Goal: Information Seeking & Learning: Learn about a topic

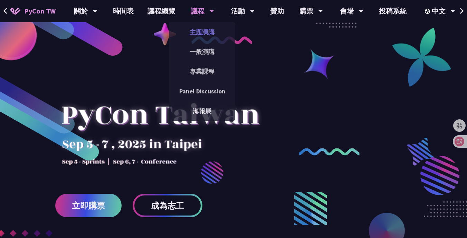
click at [197, 37] on link "主題演講" at bounding box center [202, 32] width 66 height 16
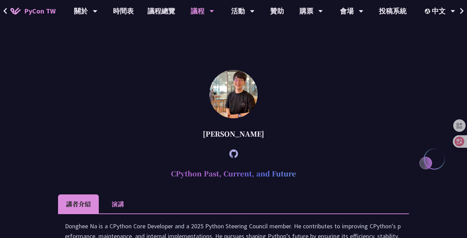
scroll to position [912, 0]
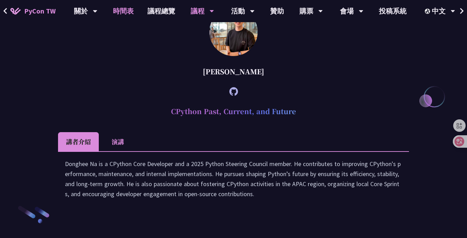
click at [125, 9] on link "時間表" at bounding box center [123, 11] width 35 height 22
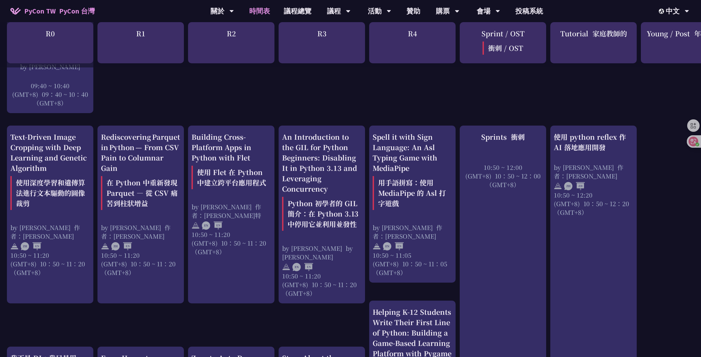
scroll to position [317, 0]
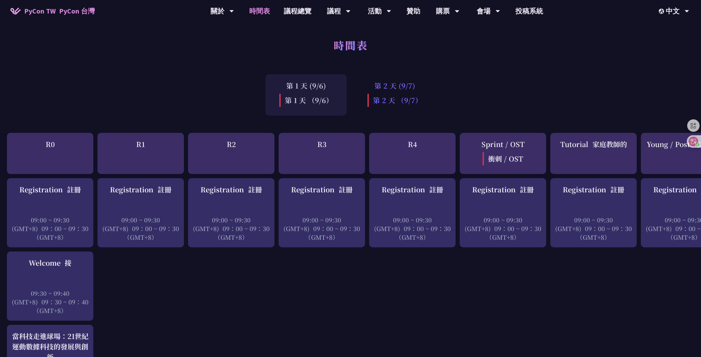
click at [377, 92] on div "第 2 天 (9/7) 第 2 天 （9/7）" at bounding box center [394, 94] width 82 height 41
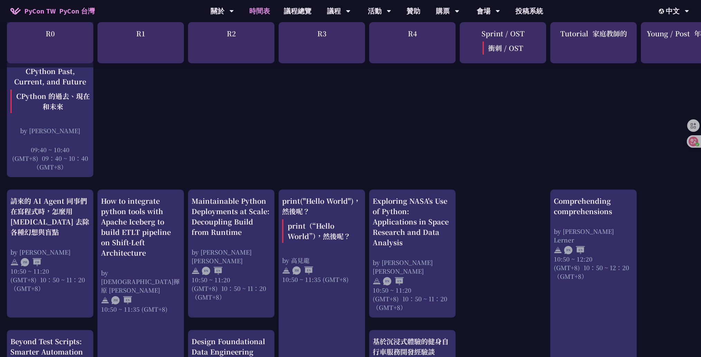
scroll to position [267, 0]
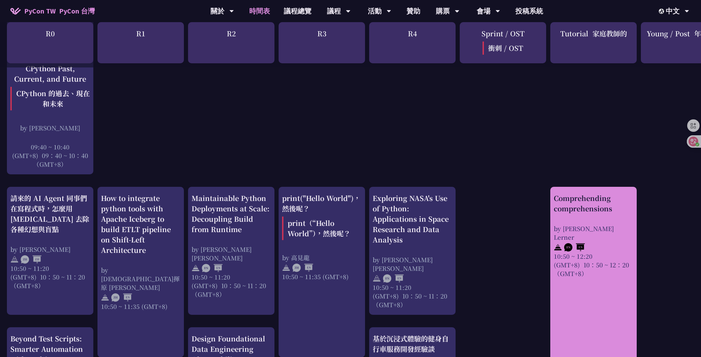
click at [467, 202] on div "Comprehending comprehensions" at bounding box center [592, 203] width 79 height 21
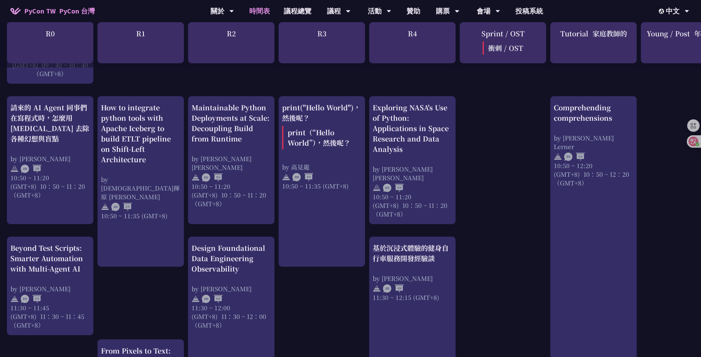
scroll to position [362, 0]
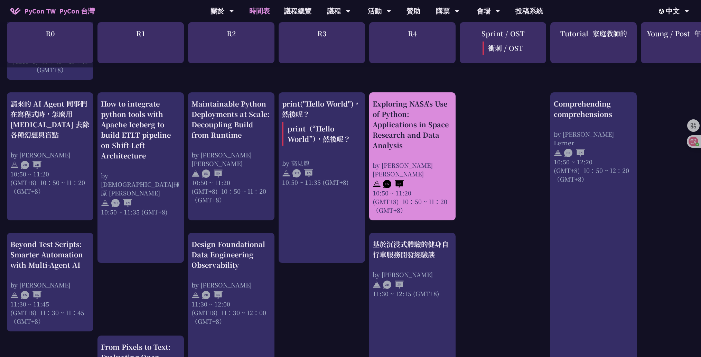
click at [415, 133] on div "Exploring NASA's Use of Python: Applications in Space Research and Data Analysis" at bounding box center [411, 124] width 79 height 52
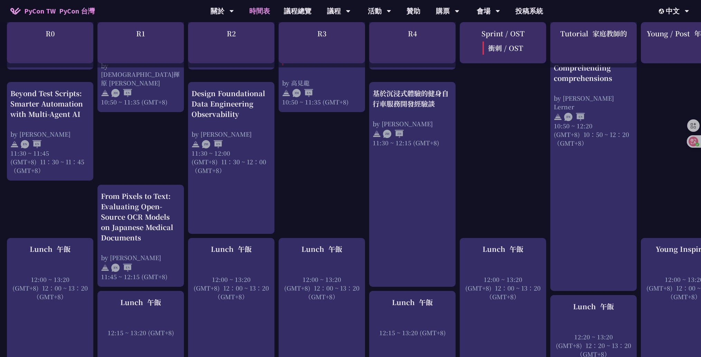
scroll to position [516, 0]
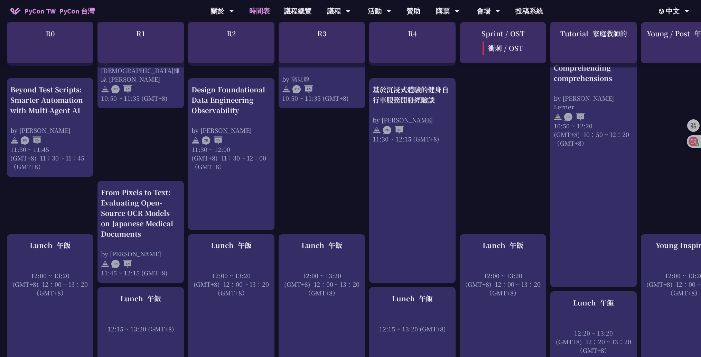
click at [465, 108] on div "Registration 註冊 09:00 ~ 09:30 (GMT+8) 09：00 ~ 09：30 （GMT+8） print("Hello World"…" at bounding box center [367, 361] width 734 height 1399
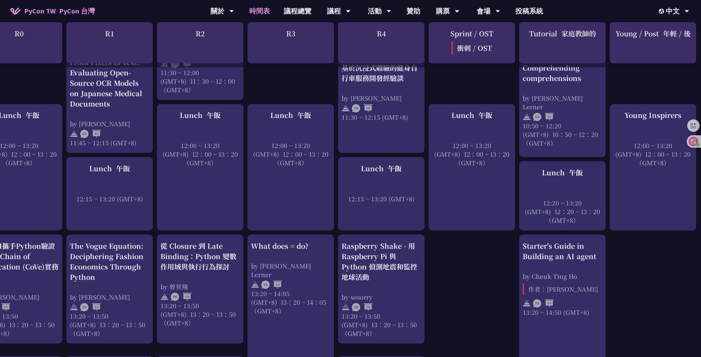
scroll to position [646, 33]
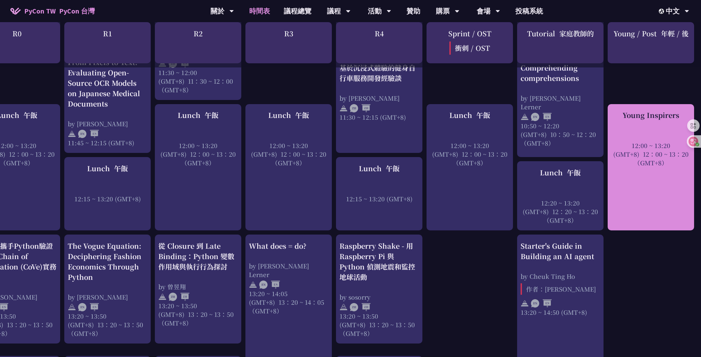
click at [467, 157] on font "12：00 ~ 13：20 （GMT+8）" at bounding box center [661, 158] width 55 height 17
click at [467, 149] on div "12:00 ~ 13:20 (GMT+8) 12：00 ~ 13：20 （GMT+8）" at bounding box center [650, 154] width 79 height 26
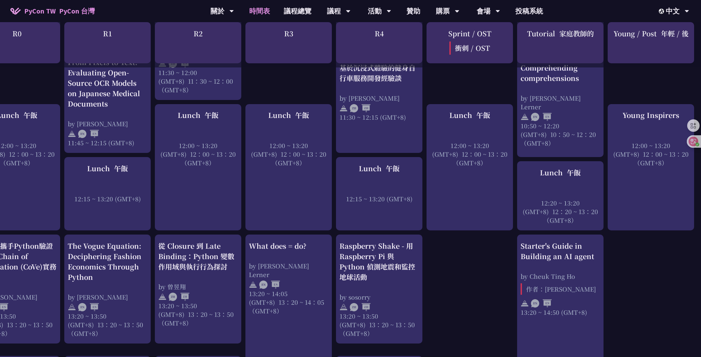
click at [429, 84] on div "Registration 註冊 09:00 ~ 09:30 (GMT+8) 09：00 ~ 09：30 （GMT+8） print("Hello World"…" at bounding box center [334, 273] width 734 height 1482
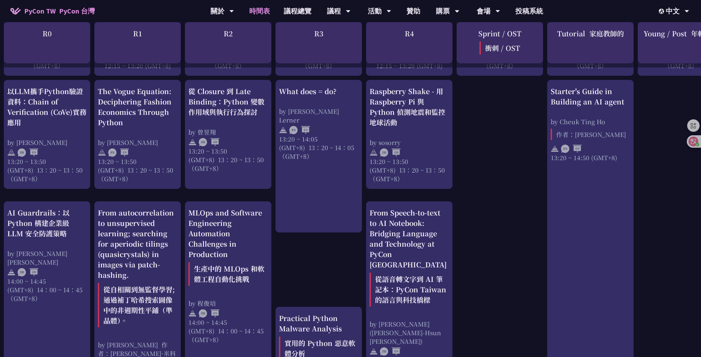
scroll to position [805, 3]
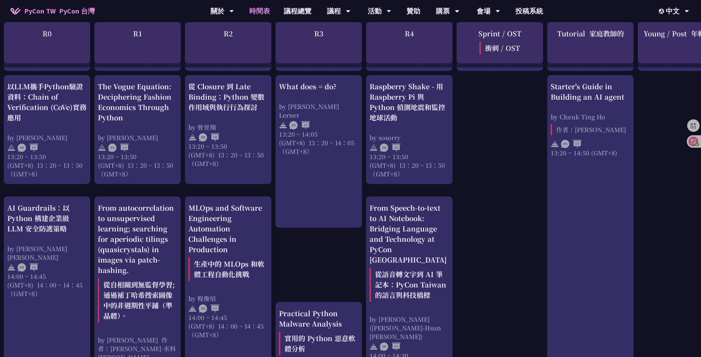
click at [467, 132] on div "Registration 註冊 09:00 ~ 09:30 (GMT+8) 09：00 ~ 09：30 （GMT+8） print("Hello World"…" at bounding box center [364, 145] width 734 height 1544
click at [457, 102] on div "Registration 註冊 09:00 ~ 09:30 (GMT+8) 09：00 ~ 09：30 （GMT+8） print("Hello World"…" at bounding box center [364, 145] width 734 height 1544
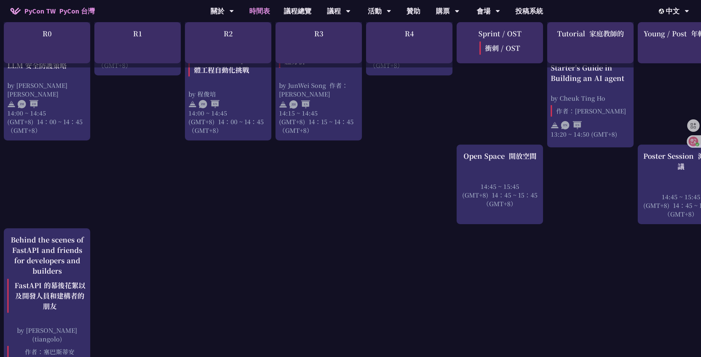
scroll to position [1133, 33]
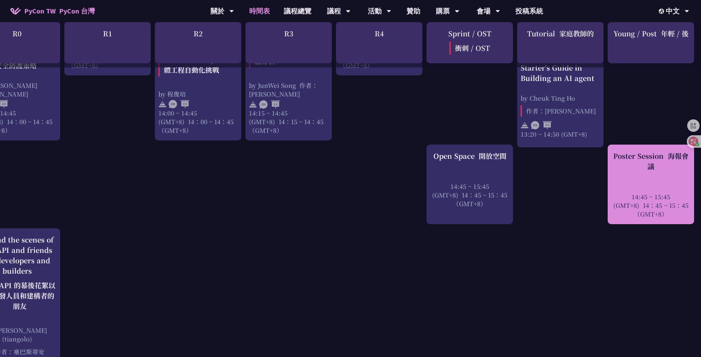
click at [467, 171] on div "Poster Session 海報會議 14:45 ~ 15:45 (GMT+8) 14：45 ~ 15：45 （GMT+8）" at bounding box center [650, 184] width 79 height 67
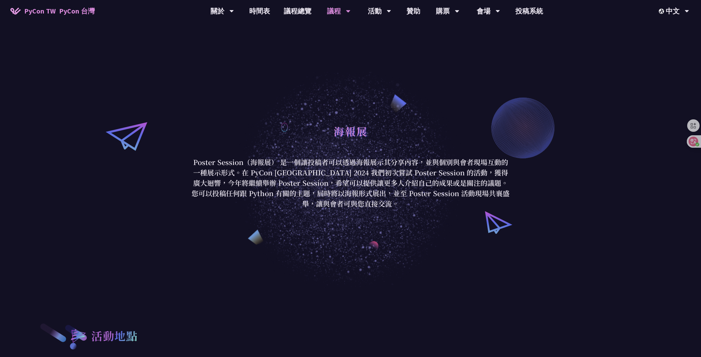
click at [89, 74] on div "海報展 Poster Session（海報展） 是一個讓投稿者可以透過海報展示其分享內容，並與個別與會者現場互動的一種展示形式。在 PyCon [GEOGRA…" at bounding box center [350, 164] width 701 height 246
